Goal: Find specific page/section

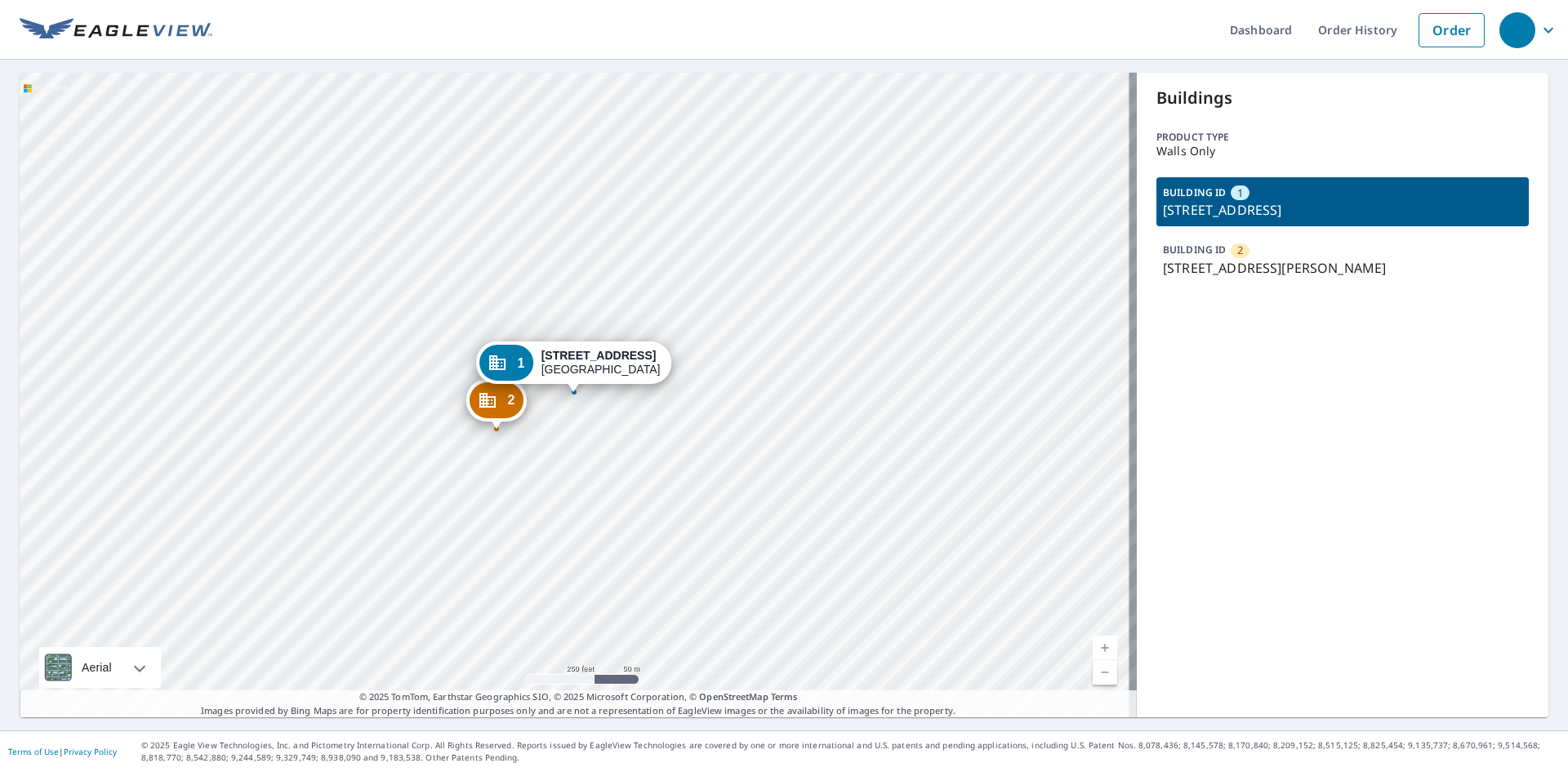
drag, startPoint x: 584, startPoint y: 401, endPoint x: 616, endPoint y: 443, distance: 52.8
click at [616, 443] on div "2 2100 Carlson Dr Willow Grove, PA 19090 1 3625 Welsh Rd Willow Grove, PA 19090" at bounding box center [578, 394] width 1117 height 645
click at [609, 393] on div "2 2100 Carlson Dr Willow Grove, PA 19090 1 3625 Welsh Rd Willow Grove, PA 19090" at bounding box center [578, 394] width 1117 height 645
click at [1386, 265] on p "[STREET_ADDRESS][PERSON_NAME]" at bounding box center [1343, 267] width 360 height 20
